Goal: Navigation & Orientation: Go to known website

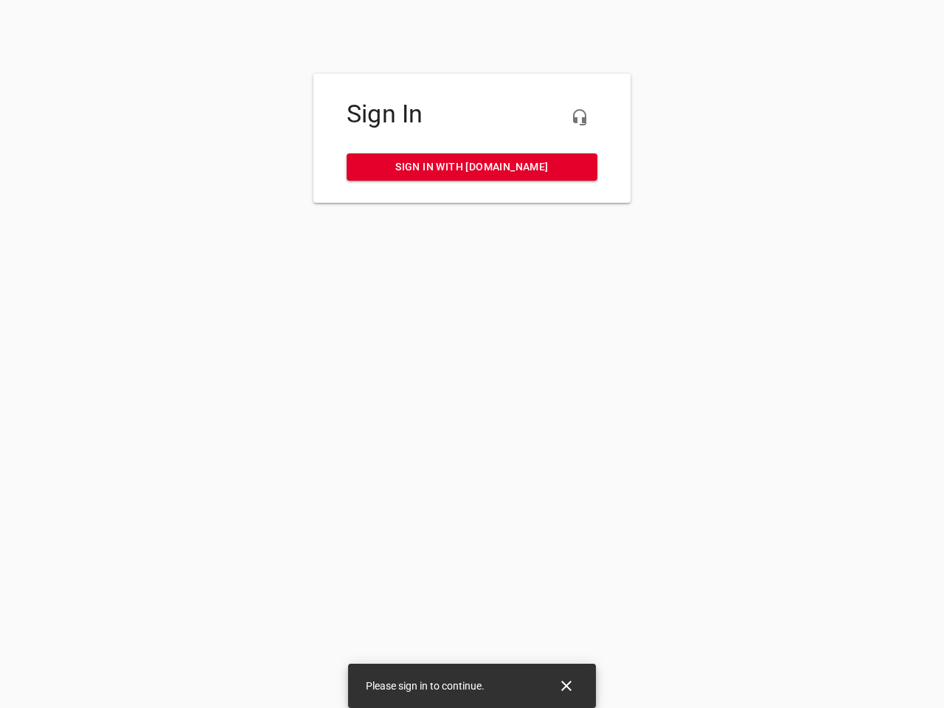
click at [579, 117] on icon "button" at bounding box center [580, 117] width 18 height 18
click at [566, 686] on icon "Close" at bounding box center [566, 685] width 10 height 10
